Goal: Task Accomplishment & Management: Manage account settings

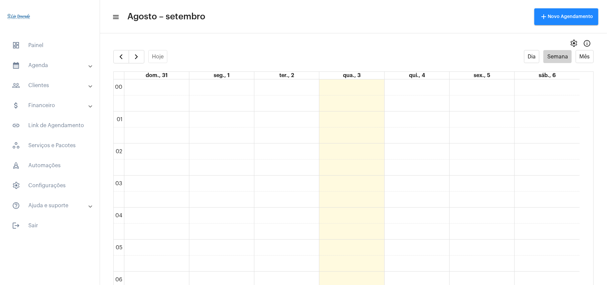
scroll to position [415, 0]
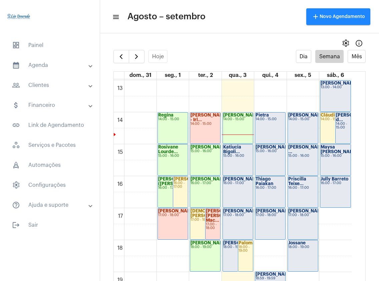
click at [42, 81] on mat-expansion-panel-header "people_outline Clientes" at bounding box center [52, 85] width 96 height 16
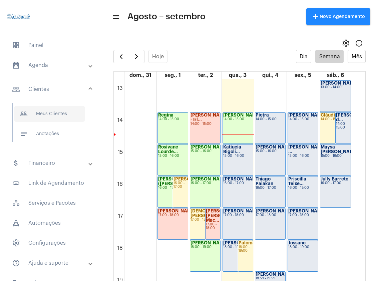
click at [51, 111] on span "people_outline Meus Clientes" at bounding box center [49, 114] width 70 height 16
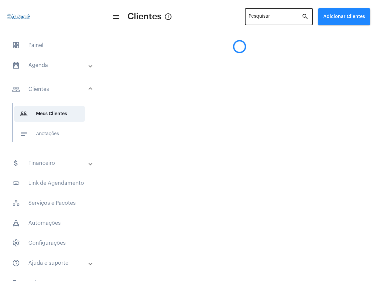
click at [261, 15] on input "Pesquisar" at bounding box center [274, 17] width 53 height 5
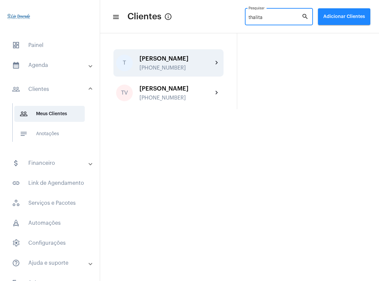
type input "thalita"
click at [180, 64] on div "Thalita [PHONE_NUMBER]" at bounding box center [175, 63] width 73 height 16
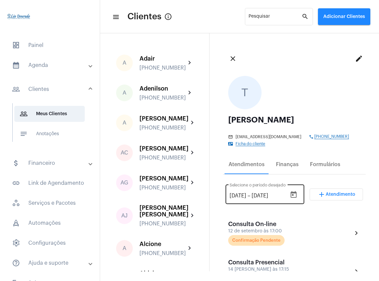
click at [290, 195] on icon "Open calendar" at bounding box center [293, 194] width 6 height 7
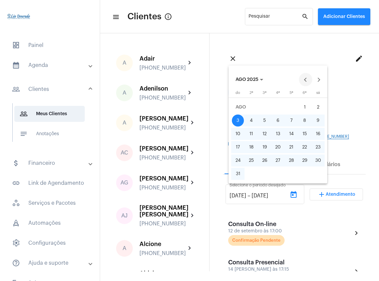
click at [307, 80] on button "Previous month" at bounding box center [305, 79] width 13 height 13
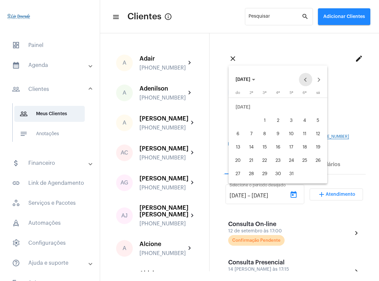
click at [307, 80] on button "Previous month" at bounding box center [305, 79] width 13 height 13
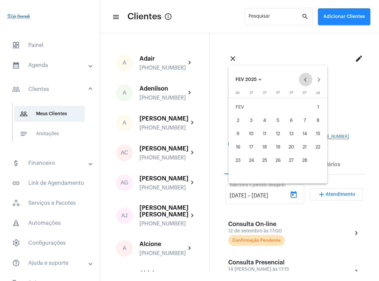
click at [307, 80] on button "Previous month" at bounding box center [305, 79] width 13 height 13
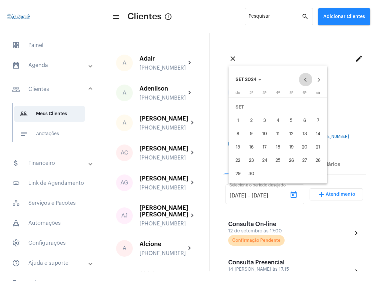
click at [307, 80] on button "Previous month" at bounding box center [305, 79] width 13 height 13
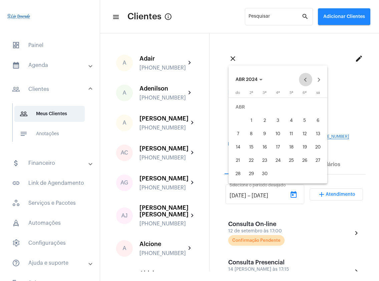
click at [307, 80] on button "Previous month" at bounding box center [305, 79] width 13 height 13
click at [253, 120] on div "1" at bounding box center [251, 121] width 12 height 12
type input "[DATE]"
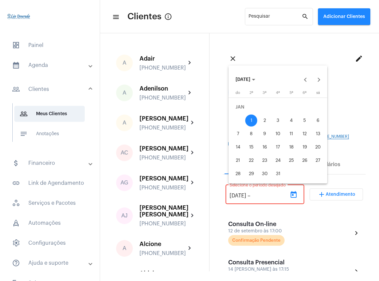
click at [248, 79] on span "[DATE]" at bounding box center [242, 79] width 15 height 5
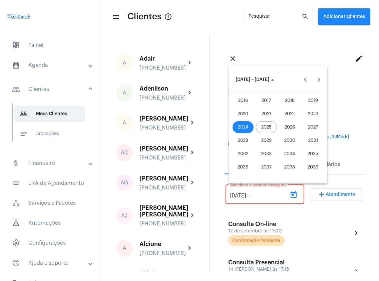
click at [267, 128] on div "2025" at bounding box center [266, 127] width 21 height 12
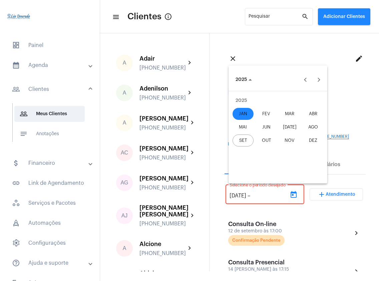
click at [247, 143] on div "SET" at bounding box center [242, 141] width 21 height 12
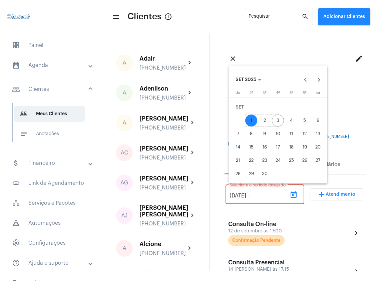
click at [278, 118] on div "3" at bounding box center [278, 121] width 12 height 12
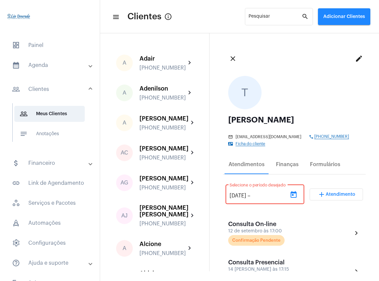
type input "[DATE]"
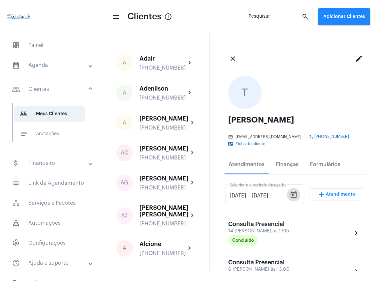
click at [114, 16] on mat-icon "menu" at bounding box center [115, 17] width 7 height 8
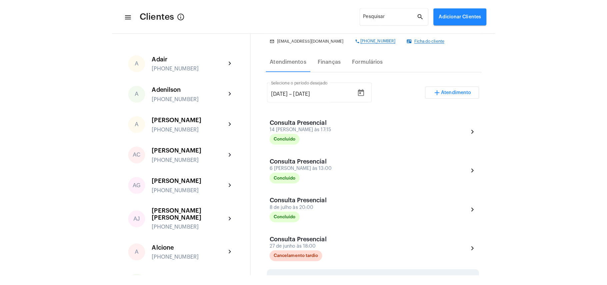
scroll to position [89, 0]
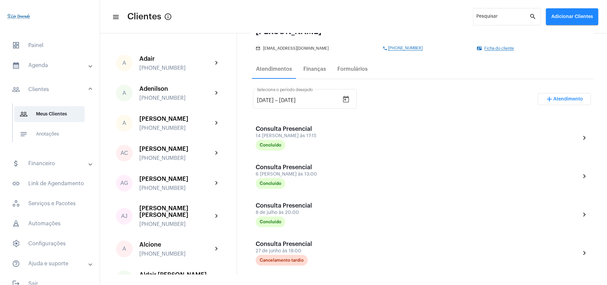
click at [44, 72] on mat-expansion-panel-header "calendar_month_outlined Agenda" at bounding box center [52, 65] width 96 height 16
click at [47, 96] on span "calendar_month_outlined Calendário" at bounding box center [49, 93] width 70 height 16
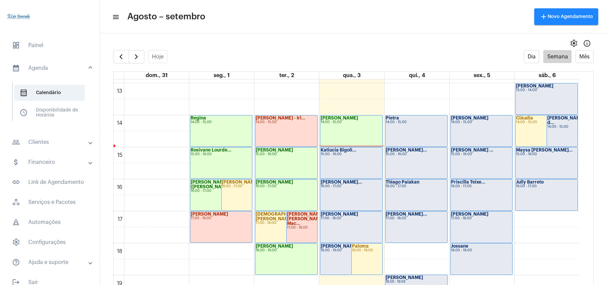
scroll to position [415, 0]
